Goal: Transaction & Acquisition: Download file/media

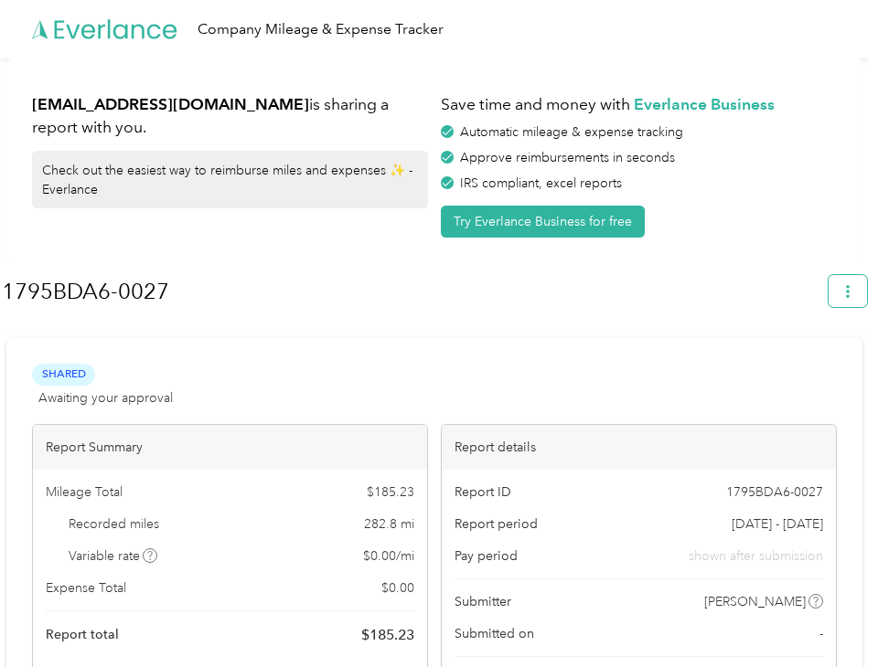
click at [853, 291] on icon "button" at bounding box center [847, 291] width 13 height 13
click at [799, 368] on span "Download" at bounding box center [804, 377] width 60 height 19
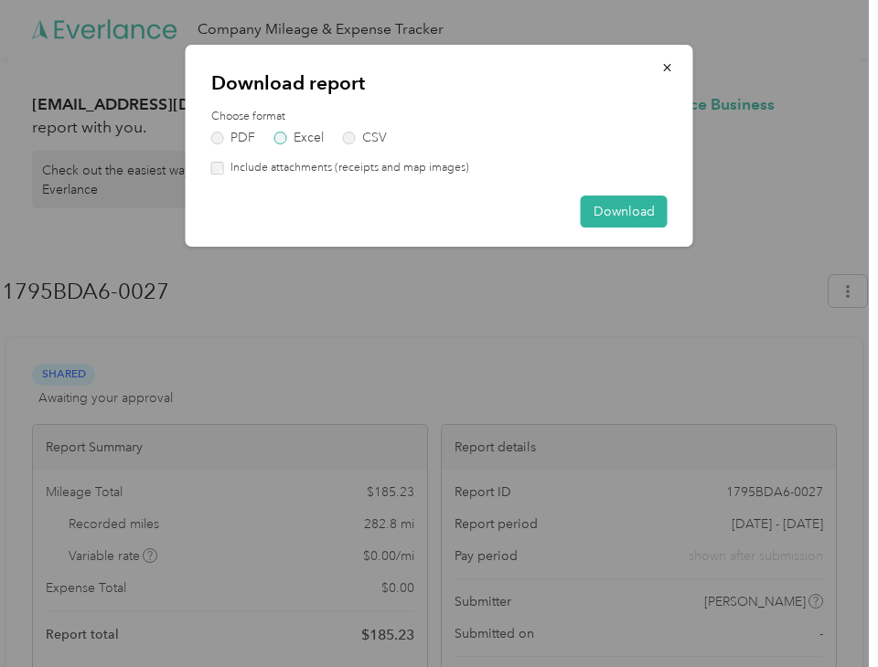
click at [291, 140] on label "Excel" at bounding box center [298, 138] width 49 height 13
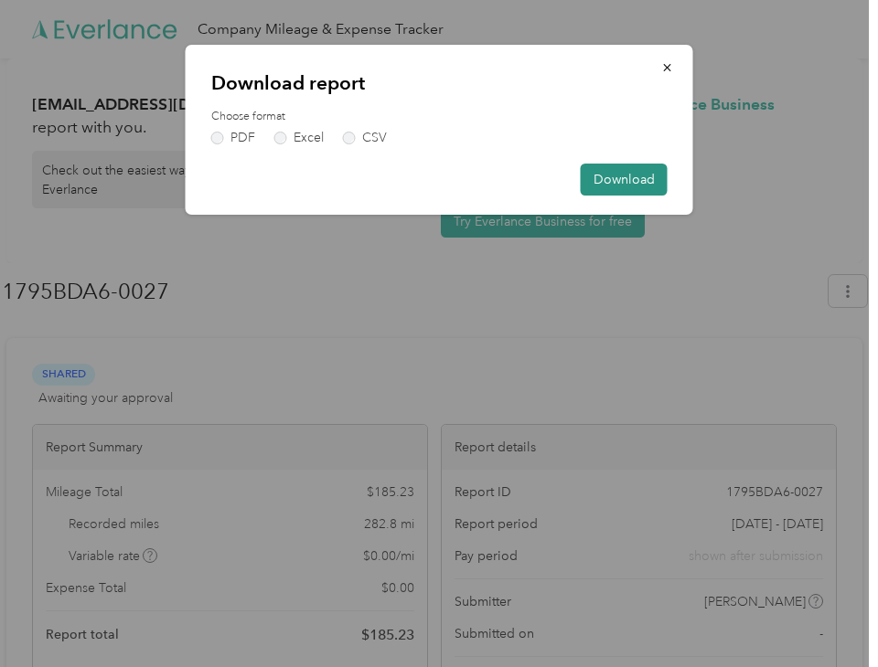
click at [624, 176] on button "Download" at bounding box center [624, 180] width 87 height 32
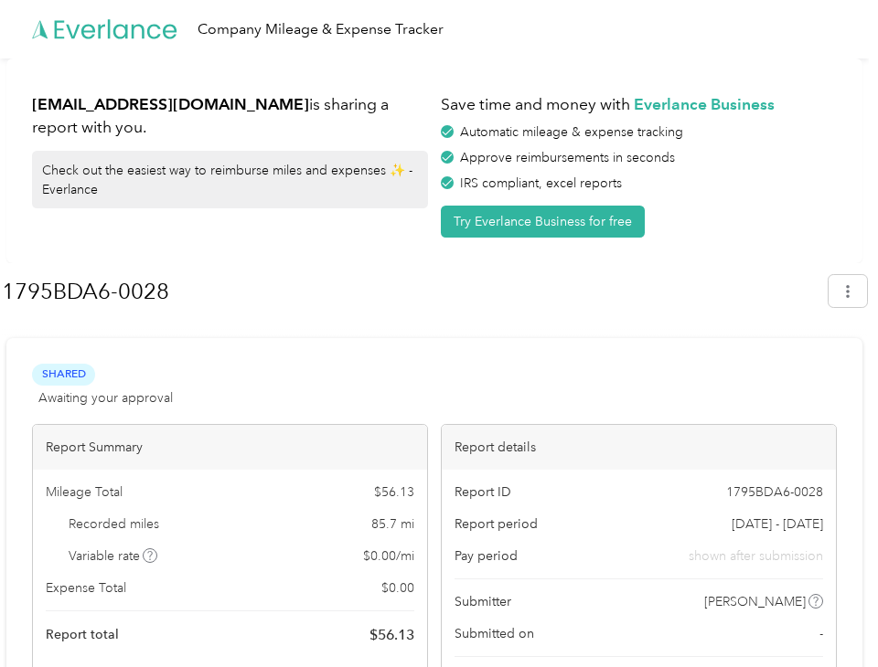
click at [862, 300] on button "button" at bounding box center [847, 291] width 38 height 32
click at [797, 368] on span "Download" at bounding box center [804, 377] width 60 height 19
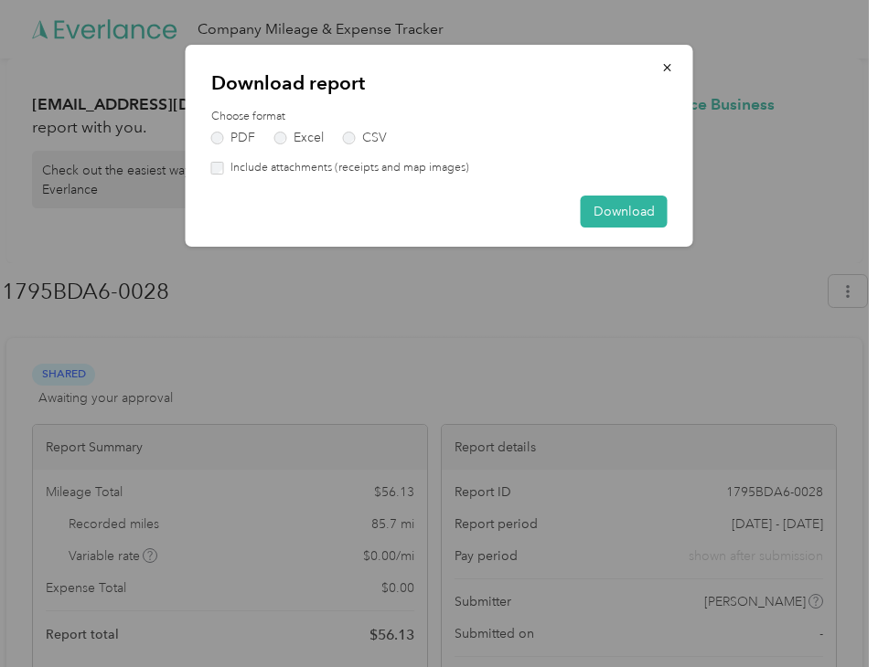
click at [263, 140] on div "PDF Excel CSV" at bounding box center [439, 138] width 456 height 13
click at [281, 144] on div "Choose format PDF Excel CSV Include attachments (receipts and map images)" at bounding box center [439, 143] width 456 height 68
click at [298, 143] on label "Excel" at bounding box center [298, 138] width 49 height 13
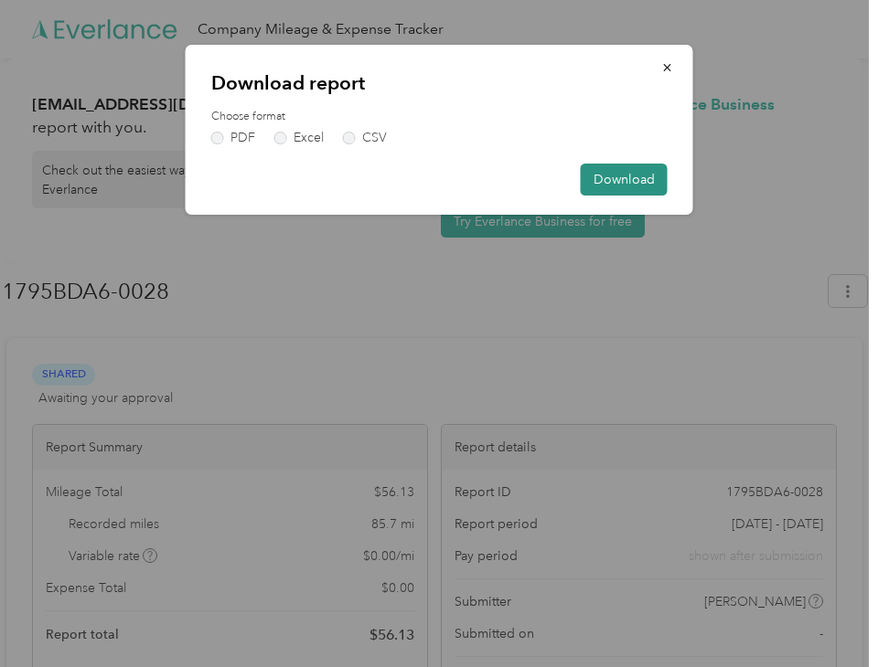
click at [651, 180] on button "Download" at bounding box center [624, 180] width 87 height 32
